Goal: Task Accomplishment & Management: Use online tool/utility

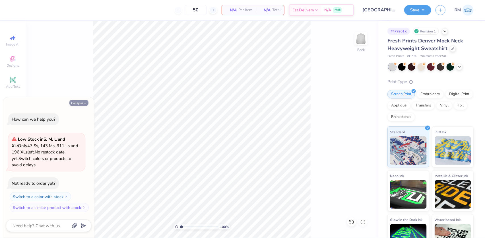
click at [81, 105] on button "Collapse" at bounding box center [78, 103] width 19 height 6
type textarea "x"
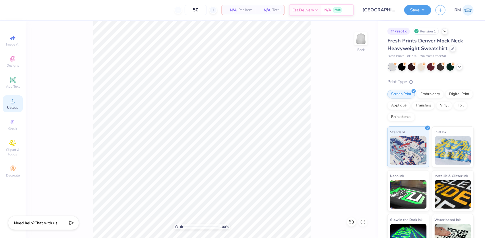
click at [12, 105] on div "Upload" at bounding box center [13, 103] width 20 height 17
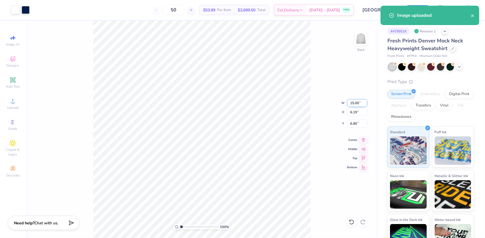
click at [355, 102] on input "15.00" at bounding box center [357, 103] width 20 height 8
type input "12.00"
type input "4.95"
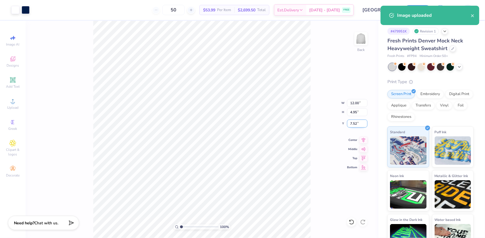
click at [355, 127] on input "7.52" at bounding box center [357, 124] width 20 height 8
click at [355, 125] on input "7.52" at bounding box center [357, 124] width 20 height 8
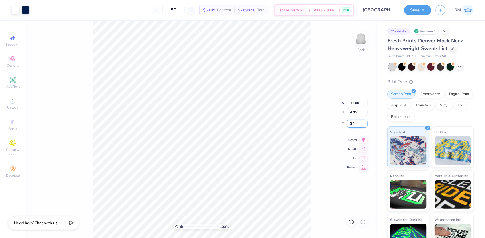
type input "3.00"
click at [419, 9] on button "Save" at bounding box center [417, 9] width 27 height 10
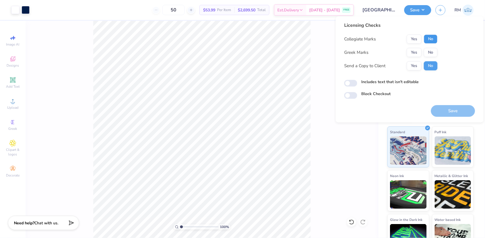
click at [431, 40] on button "No" at bounding box center [431, 38] width 14 height 9
click at [431, 52] on button "No" at bounding box center [431, 52] width 14 height 9
click at [449, 110] on button "Save" at bounding box center [453, 111] width 44 height 12
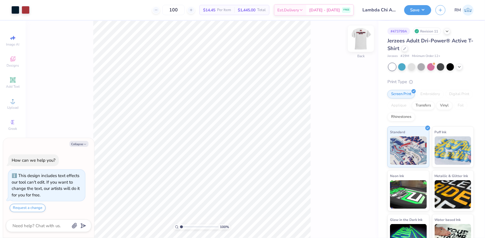
click at [362, 42] on img at bounding box center [361, 38] width 23 height 23
type textarea "x"
type input "1.43881275127245"
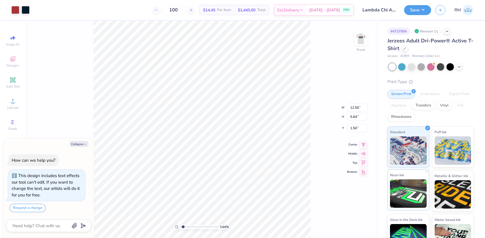
click at [404, 196] on img at bounding box center [408, 193] width 37 height 28
type textarea "x"
type input "1.43881275127245"
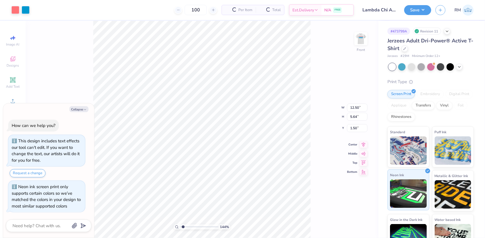
type textarea "x"
type input "1.43881275127245"
type textarea "x"
type input "1.43881275127245"
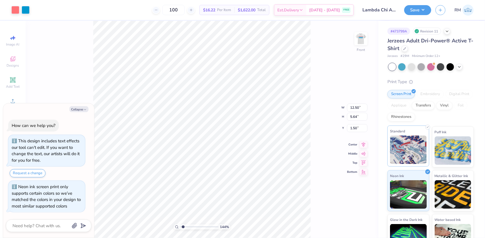
click at [406, 136] on img at bounding box center [408, 149] width 37 height 28
type textarea "x"
type input "1.43881275127245"
type textarea "x"
type input "1.43881275127245"
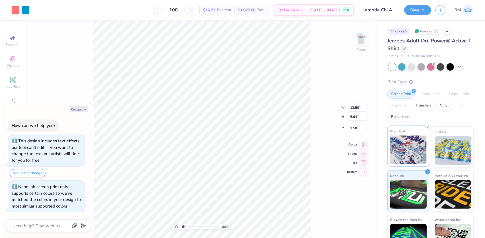
type textarea "x"
type input "1.43881275127245"
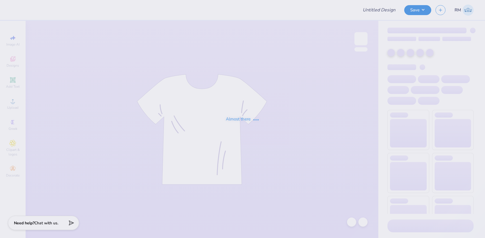
type input "Lambda Chi Alpha Fall Rush Tee"
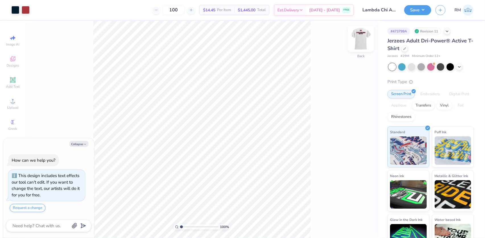
click at [364, 50] on img at bounding box center [361, 38] width 23 height 23
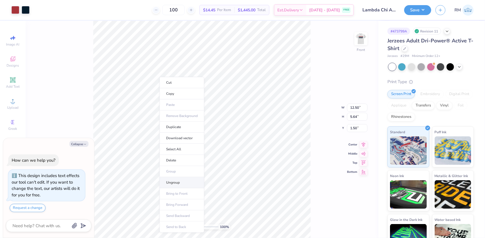
click at [173, 182] on li "Ungroup" at bounding box center [182, 182] width 45 height 11
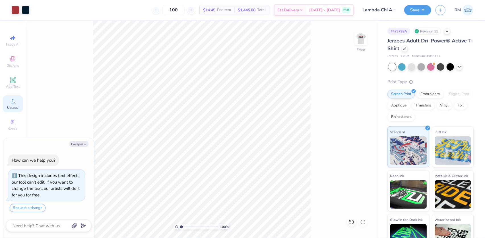
click at [13, 98] on icon at bounding box center [12, 101] width 7 height 7
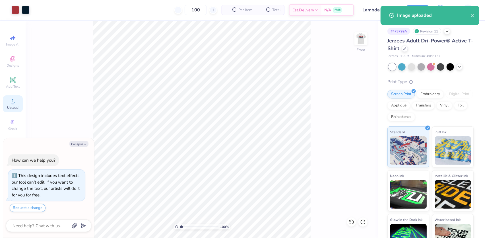
click at [14, 105] on div "Upload" at bounding box center [13, 103] width 20 height 17
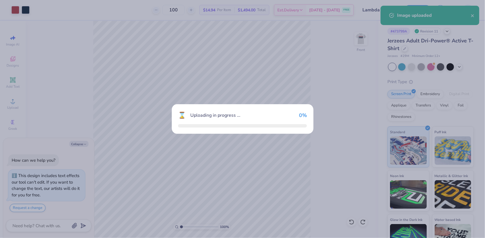
type textarea "x"
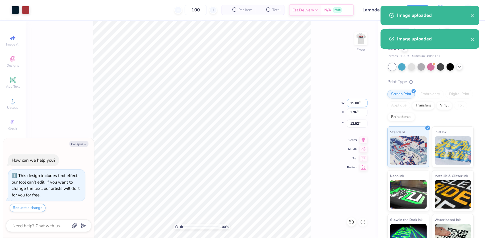
click at [351, 107] on input "15.00" at bounding box center [357, 103] width 20 height 8
click at [351, 106] on input "15.00" at bounding box center [357, 103] width 20 height 8
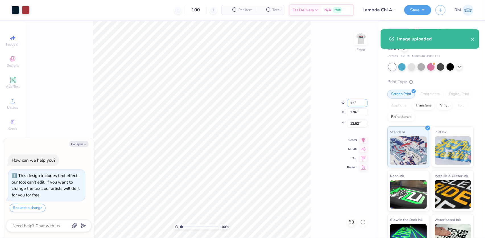
type input "12"
type textarea "x"
type input "12.00"
type input "2.37"
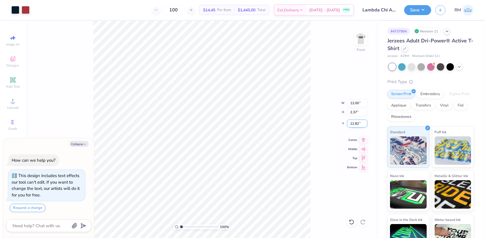
click at [357, 125] on input "12.82" at bounding box center [357, 124] width 20 height 8
type input "3"
type textarea "x"
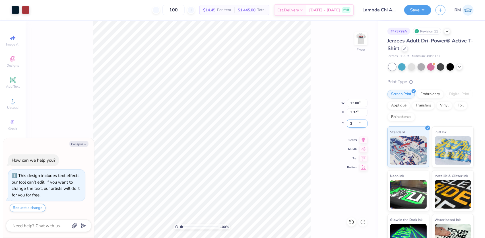
type input "3.00"
click at [350, 221] on icon at bounding box center [350, 220] width 1 height 1
type textarea "x"
type input "12.82"
click at [350, 221] on icon at bounding box center [350, 220] width 1 height 1
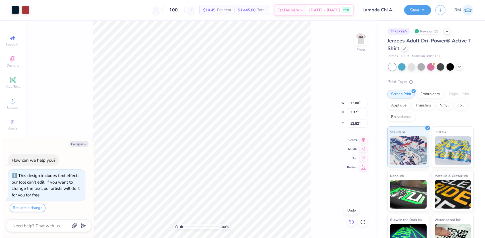
type textarea "x"
type input "15.00"
type input "2.96"
type input "12.52"
click at [350, 221] on icon at bounding box center [350, 220] width 1 height 1
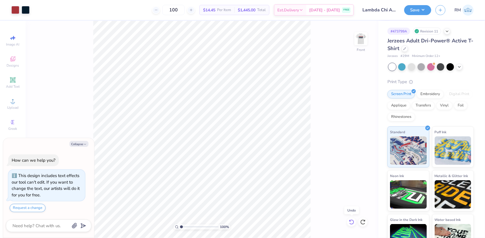
click at [350, 221] on icon at bounding box center [350, 220] width 1 height 1
click at [364, 220] on icon at bounding box center [363, 222] width 6 height 6
type textarea "x"
type input "7.29"
type input "0.28"
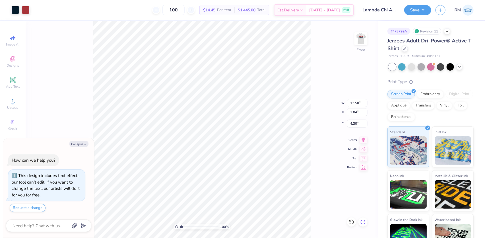
type input "4.64"
click at [364, 220] on icon at bounding box center [363, 222] width 6 height 6
type textarea "x"
type input "15.00"
type input "2.96"
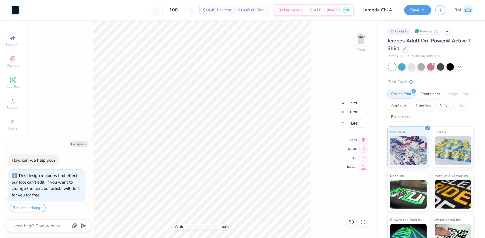
type input "12.52"
click at [364, 220] on icon at bounding box center [363, 222] width 6 height 6
type textarea "x"
type input "12.00"
type input "2.37"
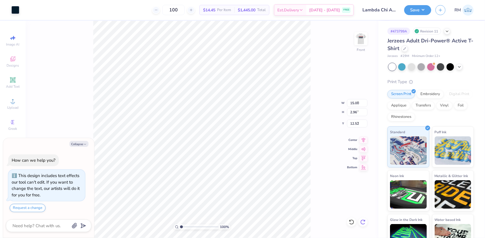
type input "12.82"
click at [364, 220] on icon at bounding box center [363, 222] width 6 height 6
type textarea "x"
type input "3.00"
click at [364, 220] on div "100 % Front W 12.00 12.00 " H 2.37 2.37 " Y 3.00 12.82 " Center Middle Top Bott…" at bounding box center [202, 129] width 353 height 217
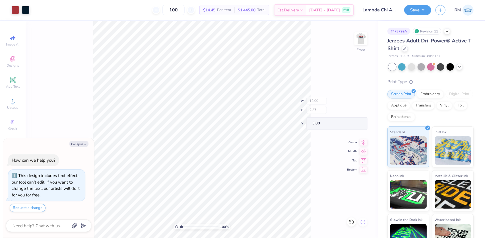
click at [364, 220] on div "100 % Front W 12.00 H 2.37 Y 3.00 Center Middle Top Bottom" at bounding box center [202, 129] width 353 height 217
type textarea "x"
click at [355, 123] on input "3.00" at bounding box center [357, 124] width 20 height 8
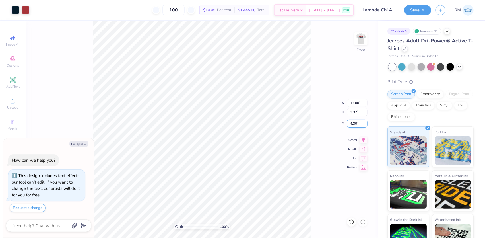
type input "4.30"
type textarea "x"
type input "5.29044877217478"
type textarea "x"
type input "5.29044877217478"
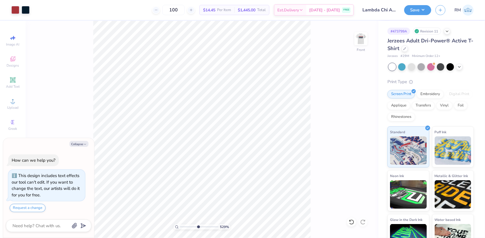
type textarea "x"
type input "5.29044877217478"
type textarea "x"
type input "5.29044877217478"
type textarea "x"
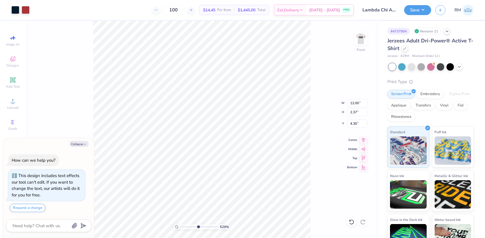
type input "5.29044877217478"
type input "6.74"
type textarea "x"
drag, startPoint x: 197, startPoint y: 226, endPoint x: 185, endPoint y: 225, distance: 11.8
type input "1.88"
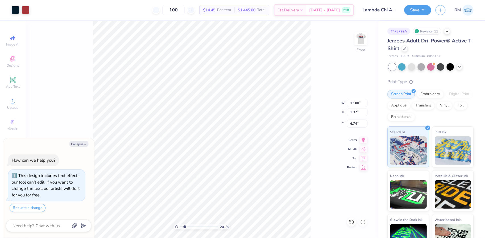
click at [185, 225] on input "range" at bounding box center [199, 226] width 38 height 5
click at [92, 162] on body "Art colors 100 $14.45 Per Item $1,445.00 Total Est. Delivery [DATE] - [DATE] FR…" at bounding box center [242, 119] width 485 height 238
type textarea "x"
click at [354, 123] on input "6.74" at bounding box center [357, 124] width 20 height 8
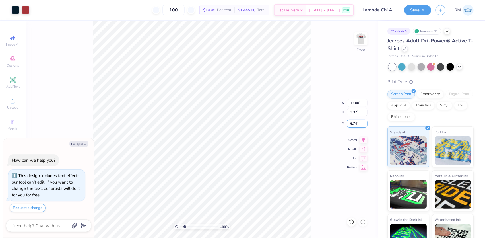
click at [354, 123] on input "6.74" at bounding box center [357, 124] width 20 height 8
type input "4.30"
click at [362, 139] on icon at bounding box center [364, 139] width 8 height 7
click at [365, 140] on icon at bounding box center [364, 139] width 8 height 7
click at [129, 20] on div "Art colors 100 $14.45 Per Item $1,445.00 Total Est. Delivery [DATE] - [DATE] FR…" at bounding box center [242, 119] width 485 height 238
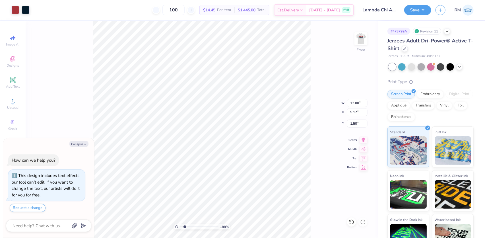
type textarea "x"
type input "1"
click at [199, 130] on li "Group" at bounding box center [210, 131] width 45 height 11
type textarea "x"
type input "1"
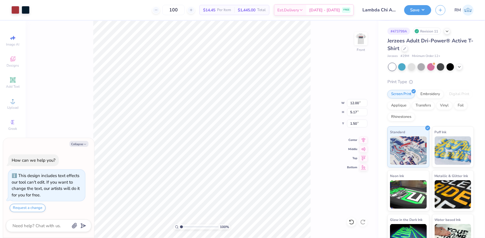
drag, startPoint x: 182, startPoint y: 225, endPoint x: 178, endPoint y: 226, distance: 4.5
click at [180, 226] on input "range" at bounding box center [199, 226] width 38 height 5
click at [419, 7] on button "Save" at bounding box center [417, 9] width 27 height 10
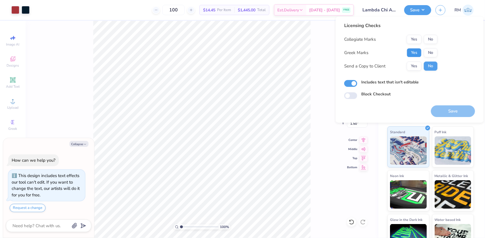
click at [415, 50] on button "Yes" at bounding box center [414, 52] width 15 height 9
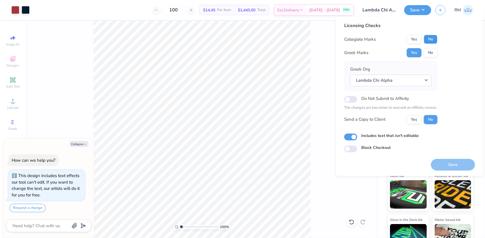
click at [427, 36] on button "No" at bounding box center [431, 39] width 14 height 9
click at [452, 165] on button "Save" at bounding box center [453, 165] width 44 height 12
type textarea "x"
